Goal: Task Accomplishment & Management: Complete application form

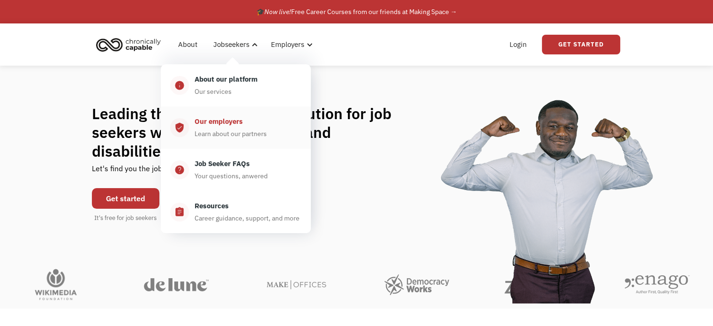
click at [240, 129] on div "Learn about our partners" at bounding box center [230, 133] width 72 height 11
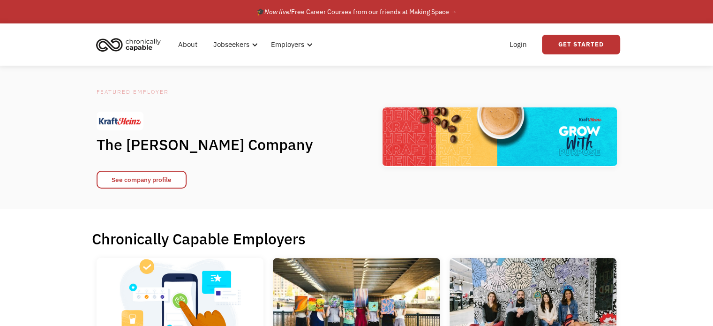
click at [528, 45] on link "Login" at bounding box center [518, 45] width 29 height 30
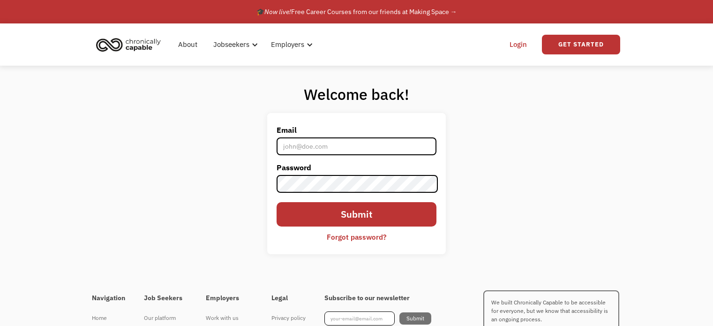
click at [528, 45] on link "Login" at bounding box center [518, 45] width 29 height 30
click at [322, 151] on input "Email" at bounding box center [355, 146] width 159 height 18
type input "meridithshaeo@gmail.com"
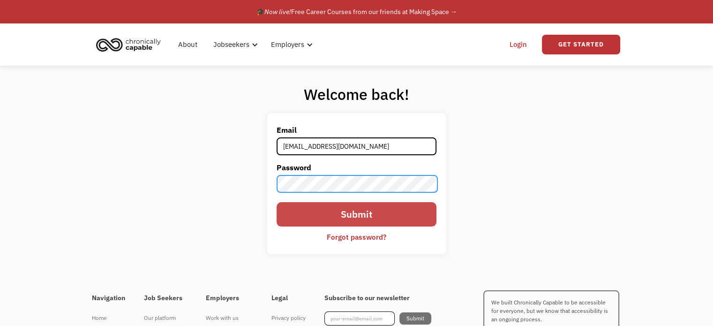
click at [276, 202] on input "Submit" at bounding box center [355, 214] width 159 height 24
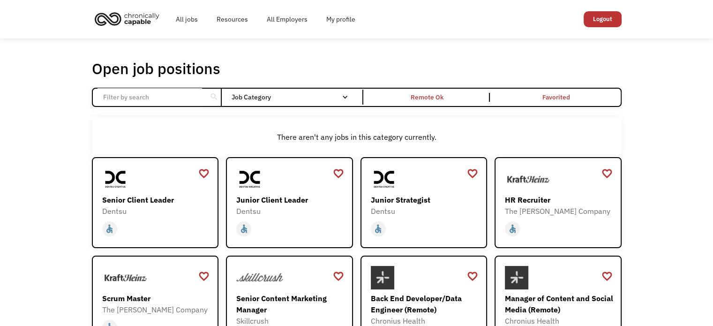
click at [199, 121] on div "There aren't any jobs in this category currently." at bounding box center [356, 137] width 529 height 40
click at [702, 117] on div "Open job positions You have X liked items Search search Filter by category Admi…" at bounding box center [356, 310] width 713 height 544
click at [338, 140] on div "There aren't any jobs in this category currently." at bounding box center [357, 136] width 520 height 11
click at [145, 65] on h1 "Open job positions" at bounding box center [156, 68] width 128 height 19
click at [235, 17] on link "Resources" at bounding box center [232, 19] width 50 height 30
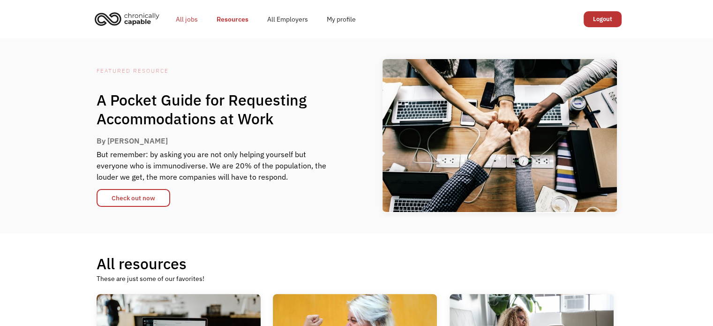
click at [197, 17] on link "All jobs" at bounding box center [186, 19] width 41 height 30
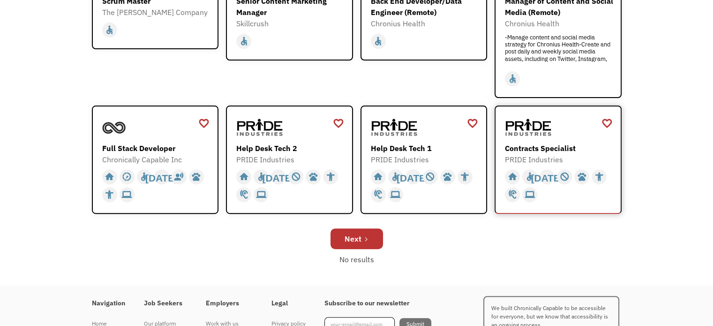
scroll to position [366, 0]
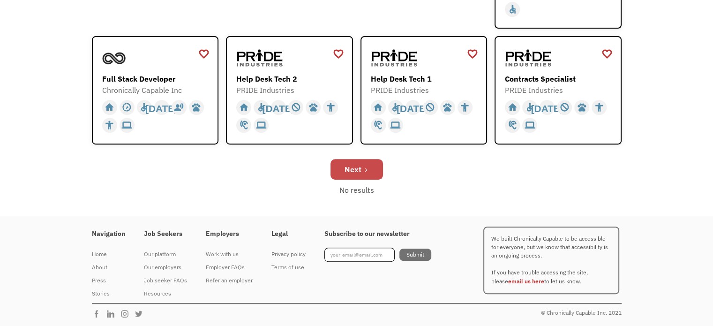
click at [345, 164] on div "Next" at bounding box center [352, 169] width 17 height 11
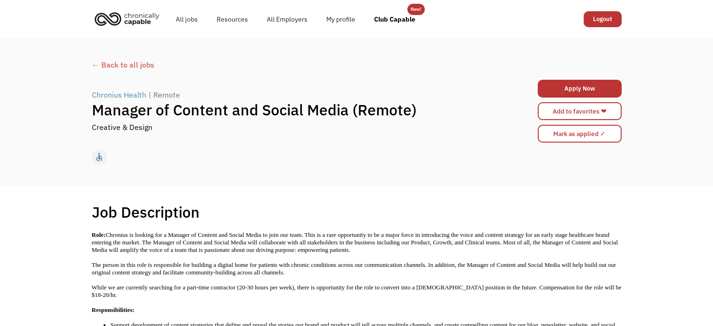
click at [314, 245] on p "Role: Chronius is looking for a Manager of Content and Social Media to join our…" at bounding box center [356, 242] width 529 height 22
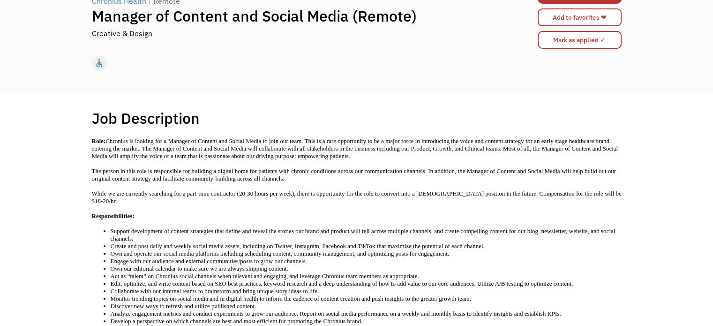
scroll to position [47, 0]
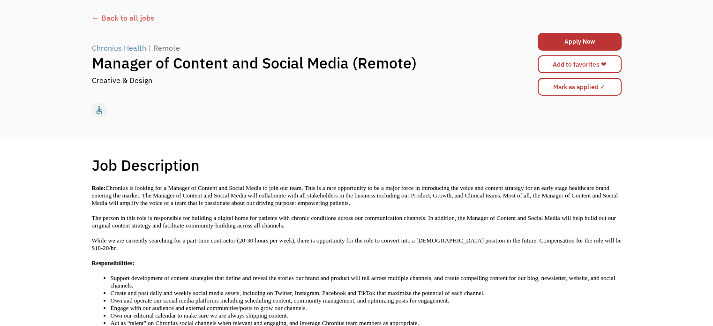
click at [153, 85] on div "Creative & Design" at bounding box center [290, 79] width 397 height 11
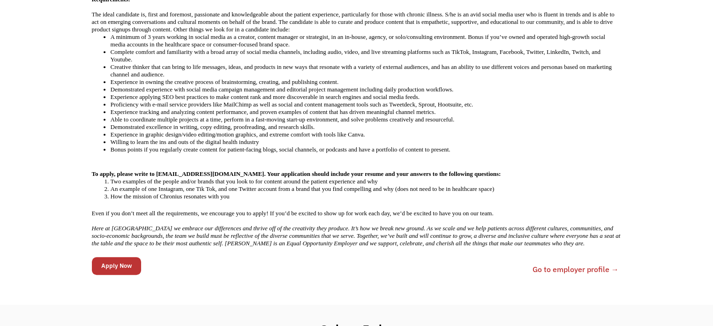
scroll to position [609, 0]
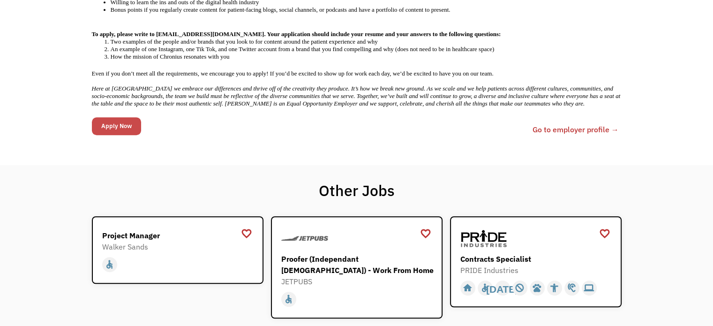
click at [127, 117] on input "Apply Now" at bounding box center [116, 126] width 49 height 18
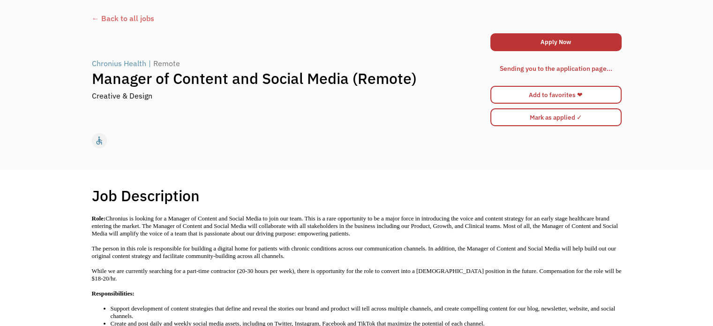
scroll to position [0, 0]
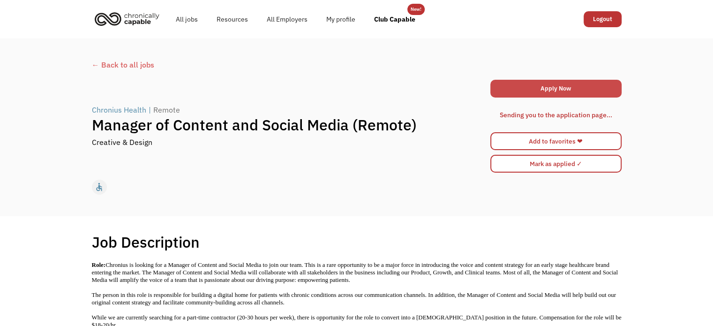
click at [519, 90] on link "Apply Now" at bounding box center [555, 89] width 131 height 18
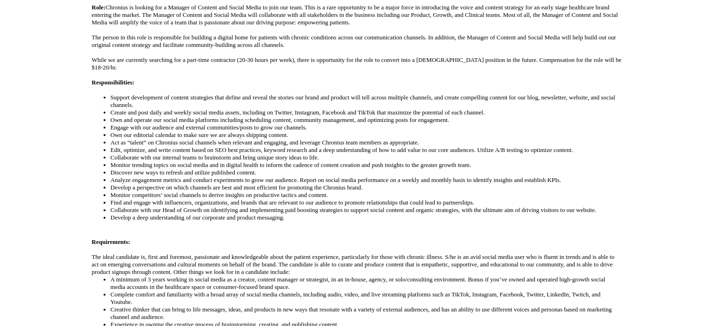
scroll to position [155, 0]
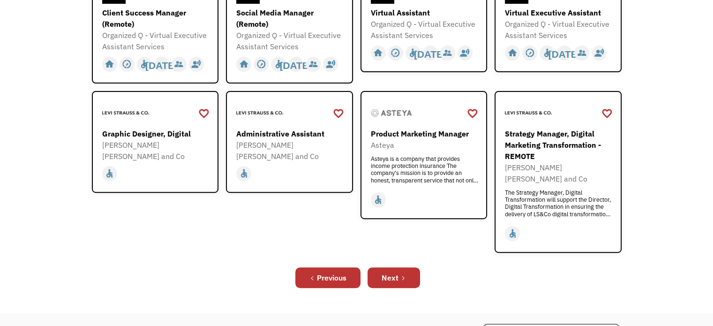
scroll to position [328, 0]
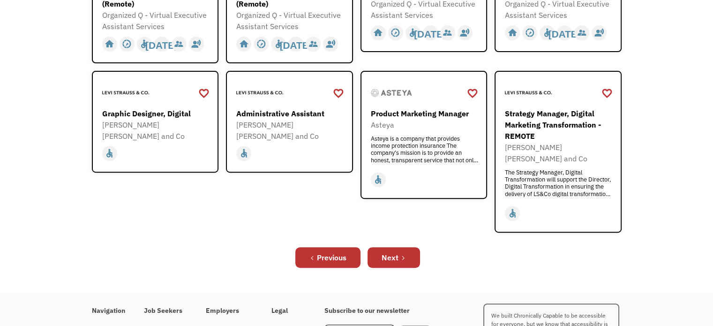
click at [654, 191] on div "Open job positions You have X liked items Search search Filter by category Admi…" at bounding box center [356, 1] width 713 height 582
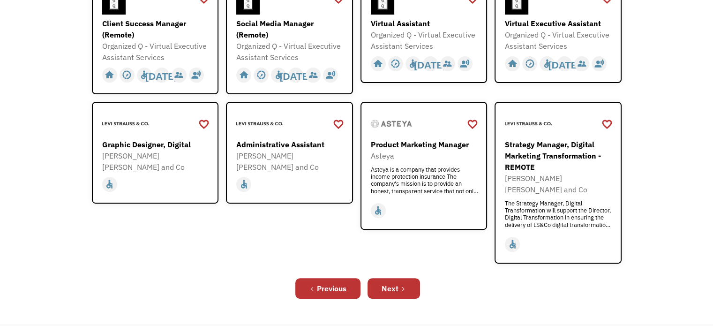
scroll to position [281, 0]
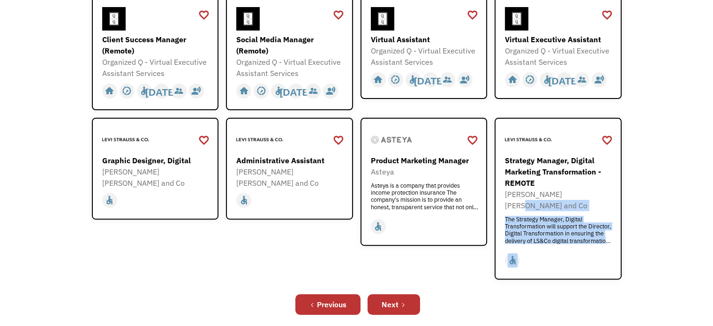
drag, startPoint x: 654, startPoint y: 191, endPoint x: 708, endPoint y: 256, distance: 85.2
click at [701, 246] on div "Open job positions You have X liked items Search search Filter by category Admi…" at bounding box center [356, 48] width 713 height 582
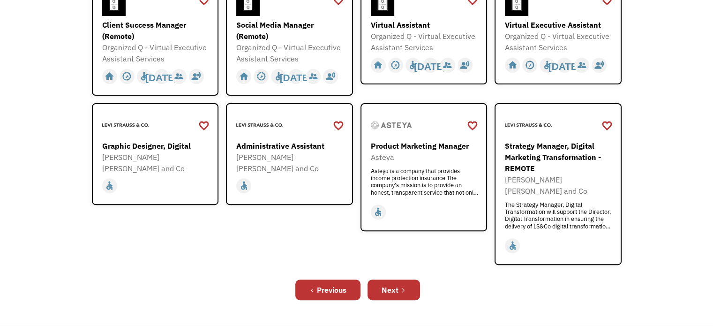
scroll to position [260, 0]
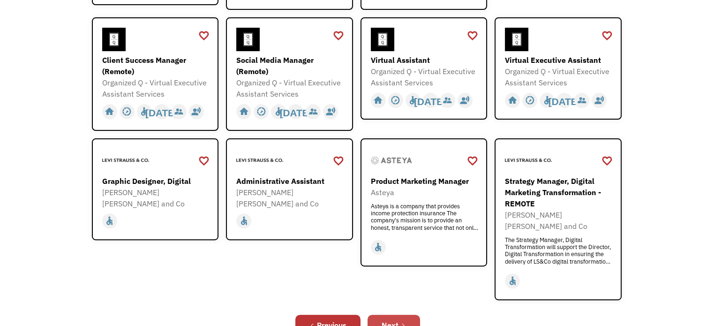
click at [387, 319] on div "Next" at bounding box center [389, 324] width 17 height 11
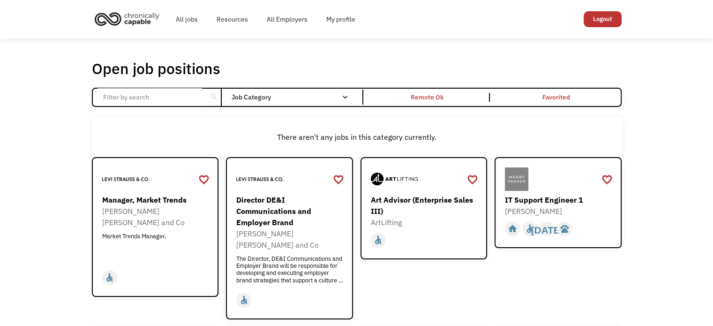
click at [401, 287] on div "favorite_border favorite Saving Art Advisor (Enterprise Sales III) ArtLifting h…" at bounding box center [423, 238] width 127 height 162
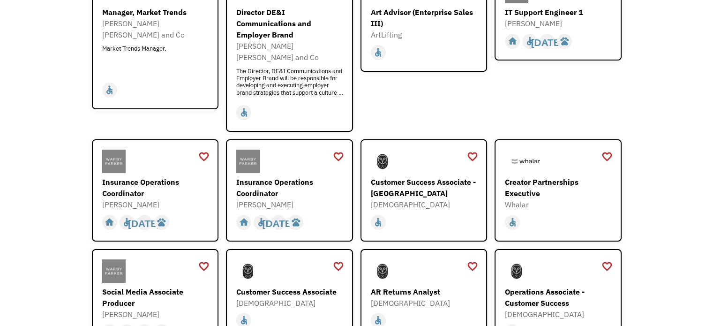
scroll to position [234, 0]
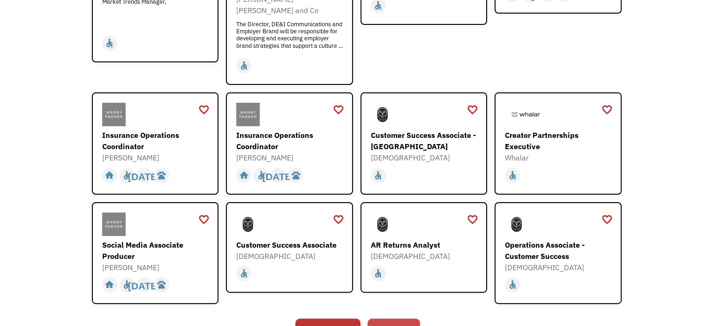
click at [397, 318] on link "Next" at bounding box center [393, 328] width 52 height 21
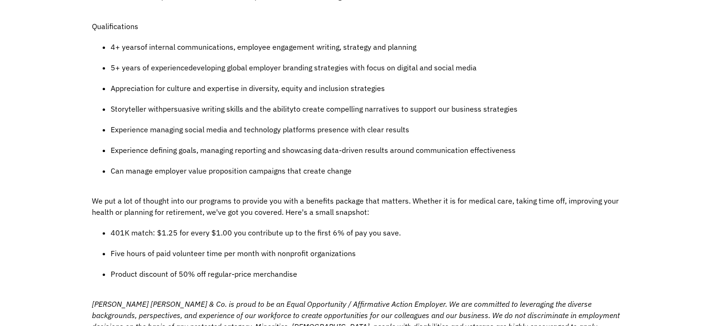
scroll to position [515, 0]
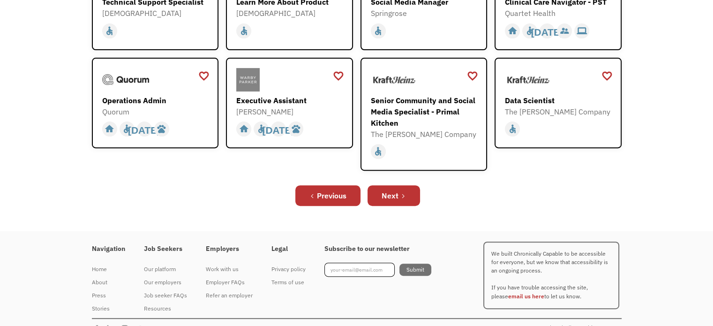
scroll to position [322, 0]
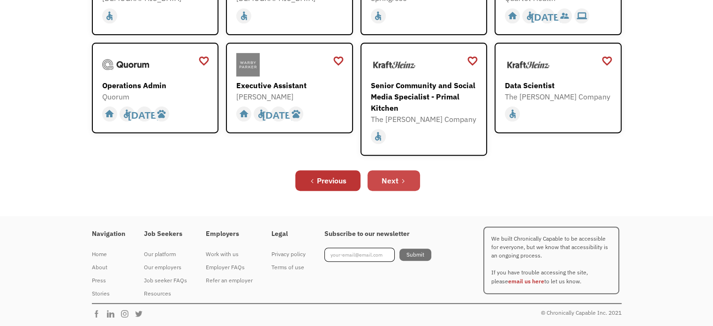
click at [386, 170] on link "Next" at bounding box center [393, 180] width 52 height 21
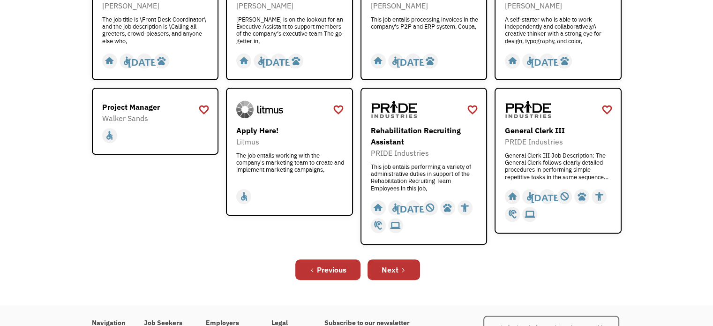
scroll to position [407, 0]
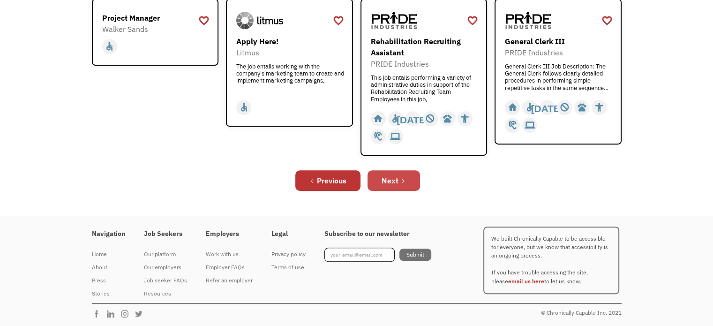
click at [404, 178] on icon "Next Page" at bounding box center [403, 181] width 6 height 6
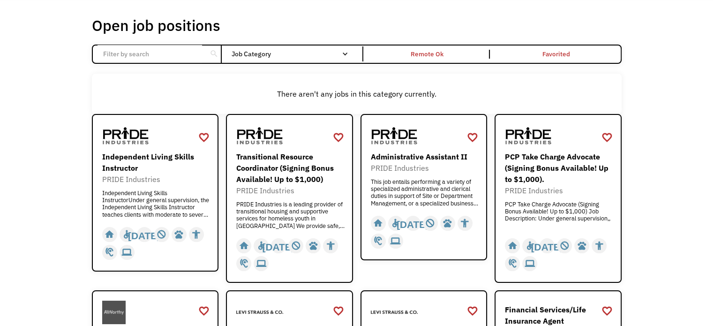
scroll to position [37, 0]
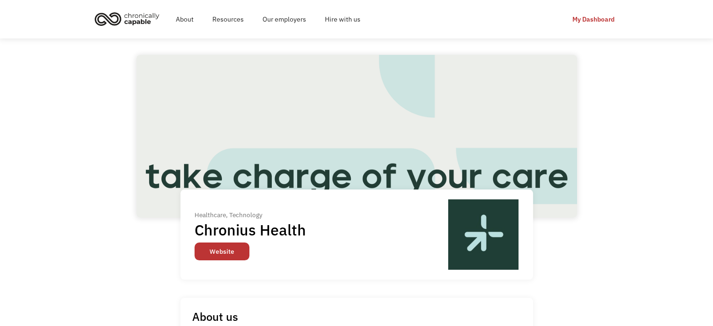
click at [225, 256] on link "Website" at bounding box center [221, 251] width 55 height 18
